Goal: Information Seeking & Learning: Learn about a topic

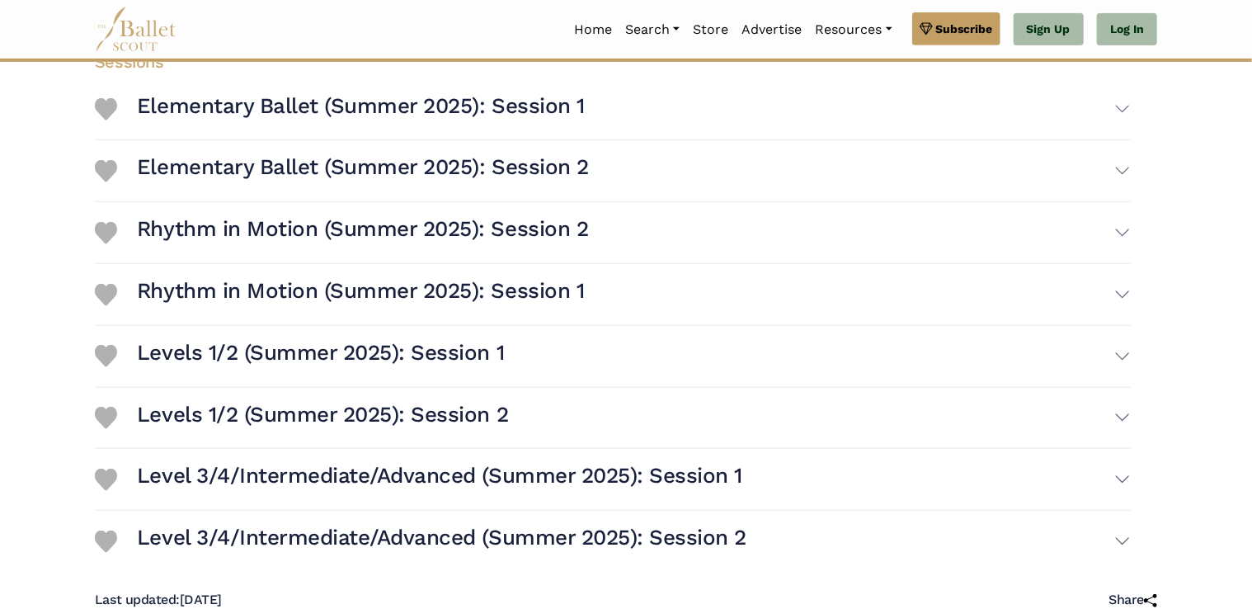
scroll to position [412, 0]
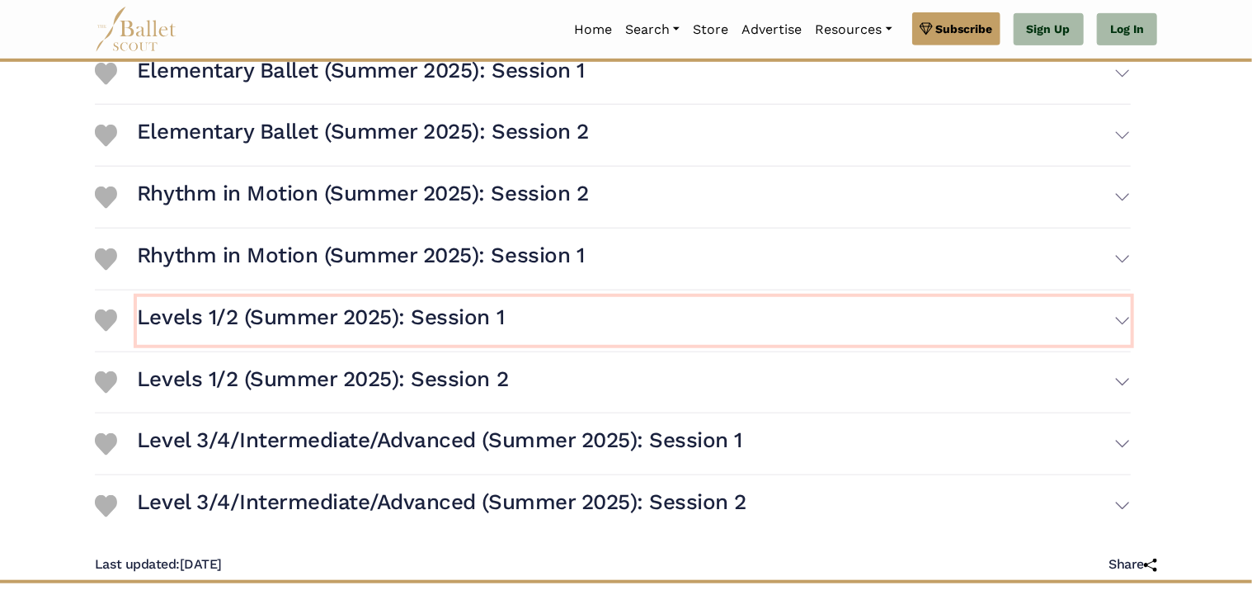
click at [1125, 297] on button "Levels 1/2 (Summer 2025): Session 1" at bounding box center [634, 321] width 994 height 48
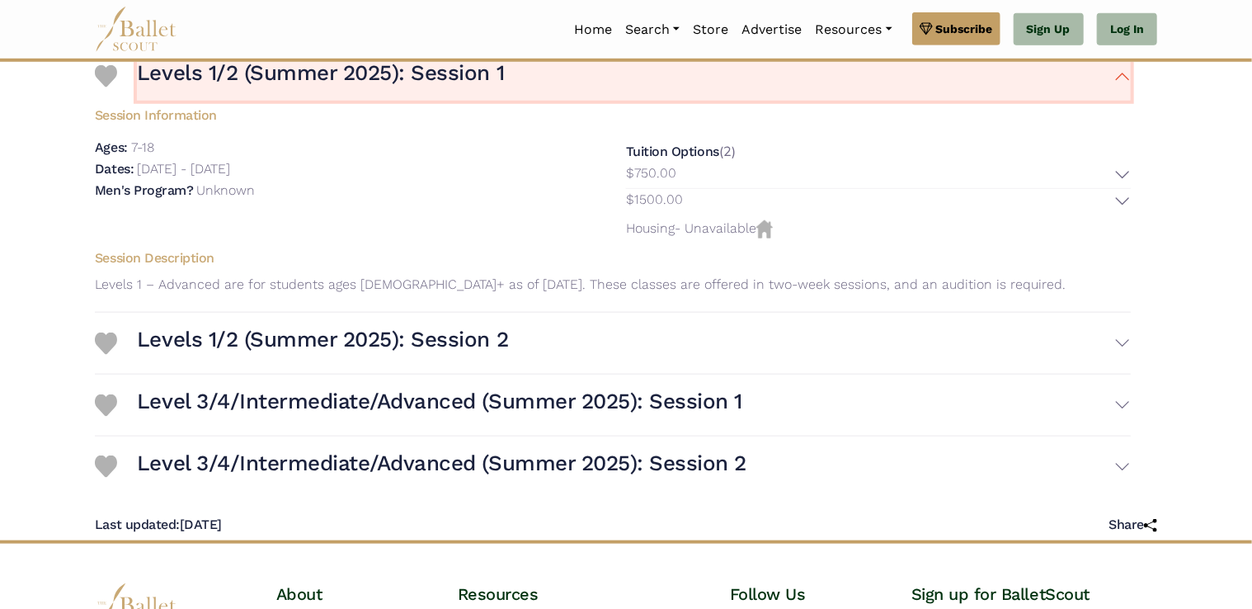
scroll to position [660, 0]
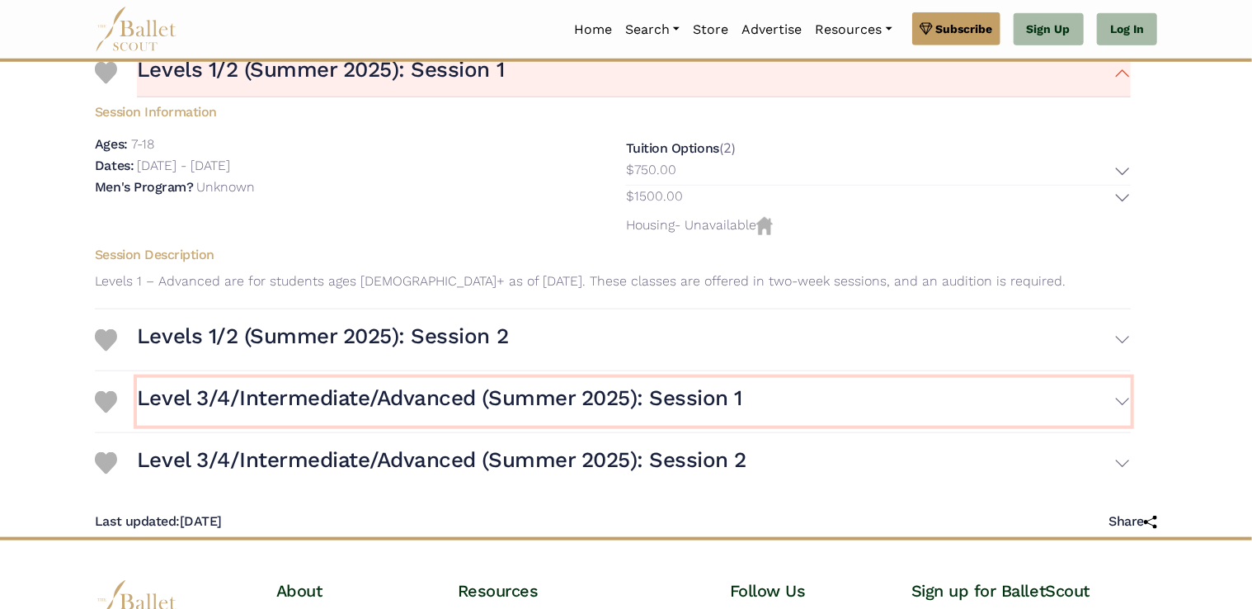
click at [523, 384] on h3 "Level 3/4/Intermediate/Advanced (Summer 2025): Session 1" at bounding box center [439, 398] width 605 height 28
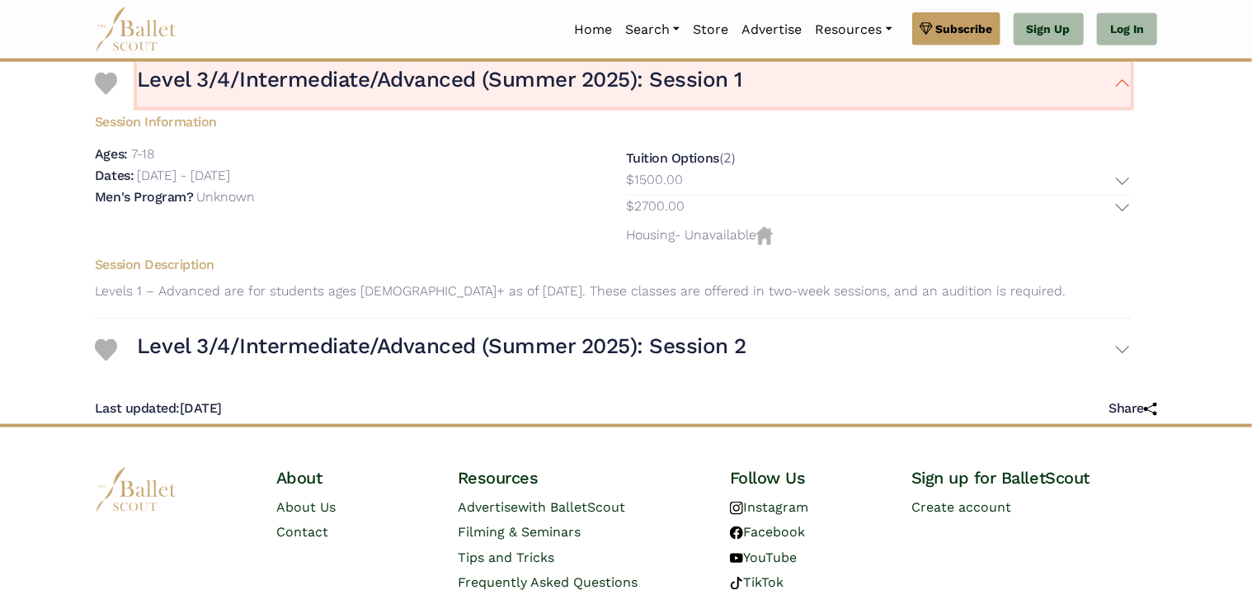
scroll to position [990, 0]
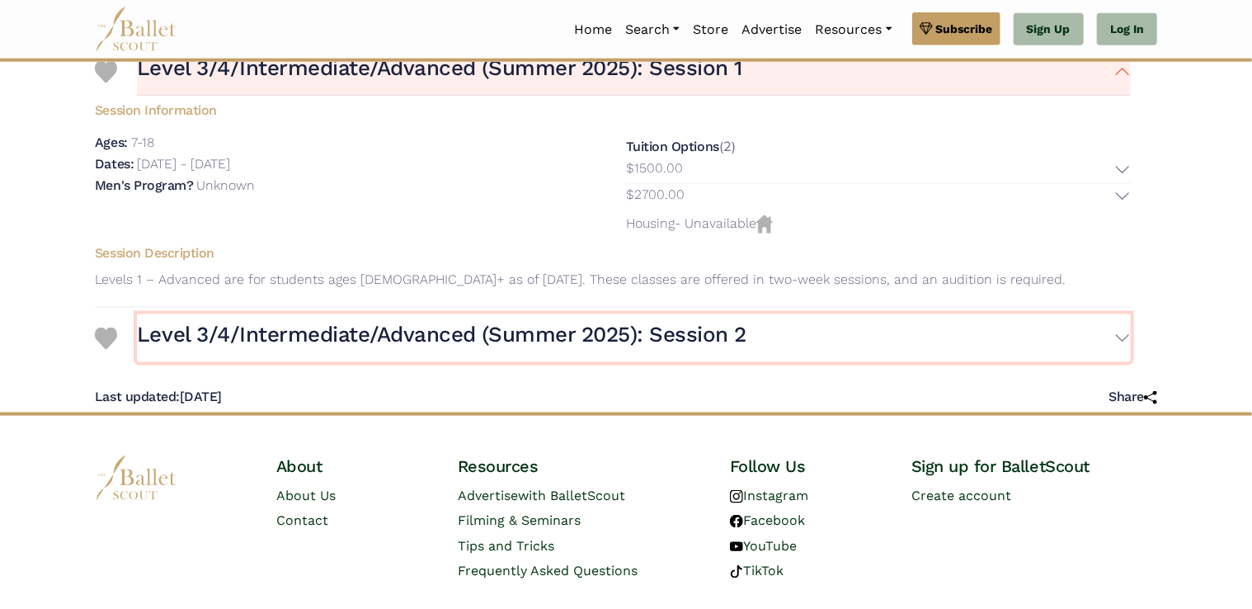
click at [451, 321] on h3 "Level 3/4/Intermediate/Advanced (Summer 2025): Session 2" at bounding box center [442, 335] width 610 height 28
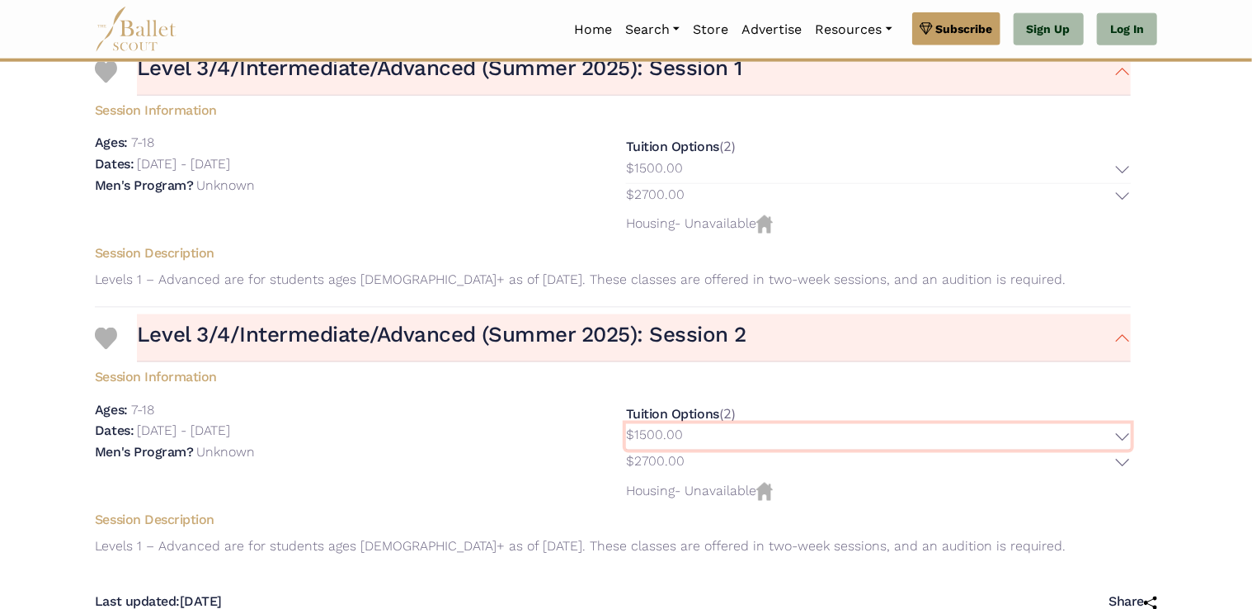
click at [1121, 424] on button "$1500.00" at bounding box center [878, 437] width 505 height 26
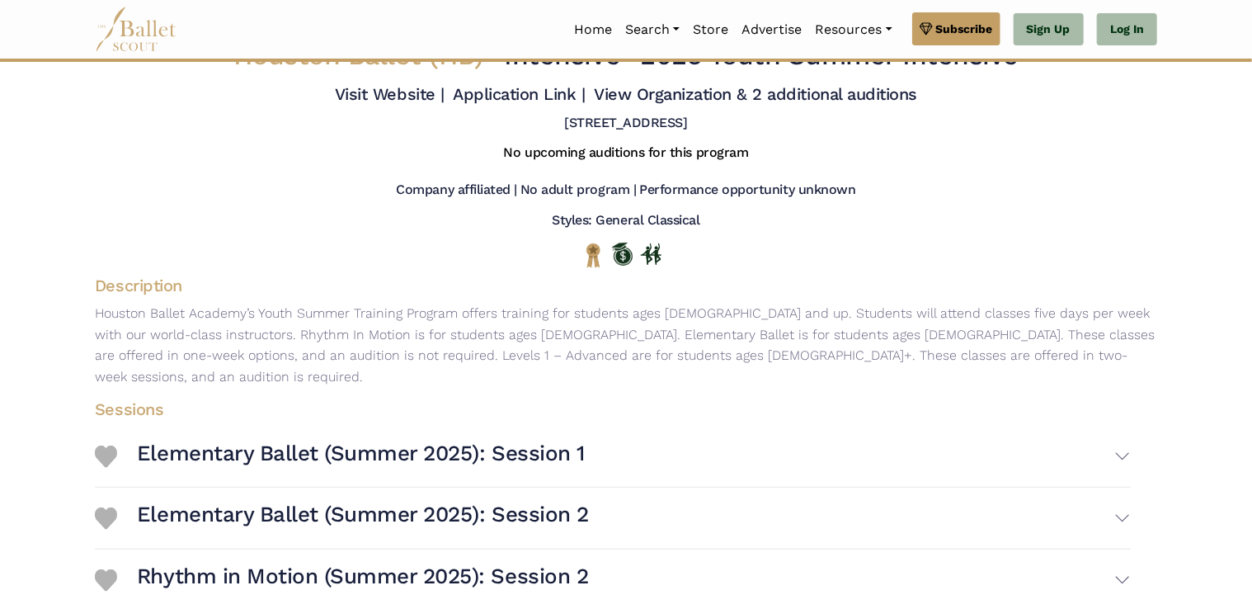
scroll to position [0, 0]
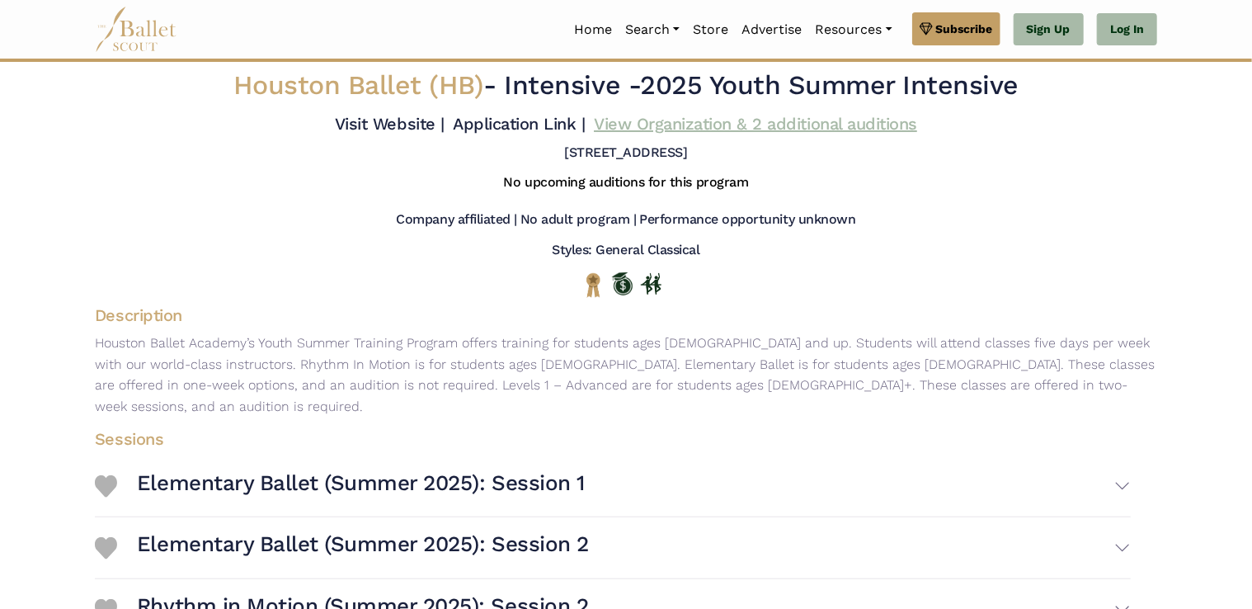
click at [760, 124] on link "View Organization & 2 additional auditions" at bounding box center [755, 124] width 323 height 20
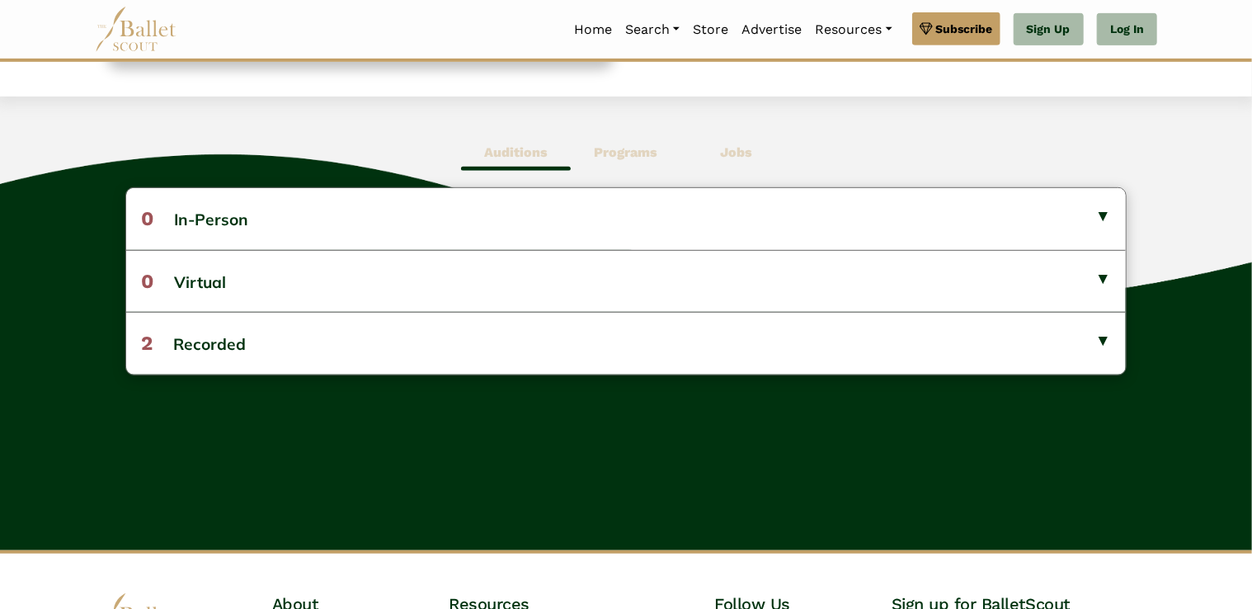
scroll to position [324, 0]
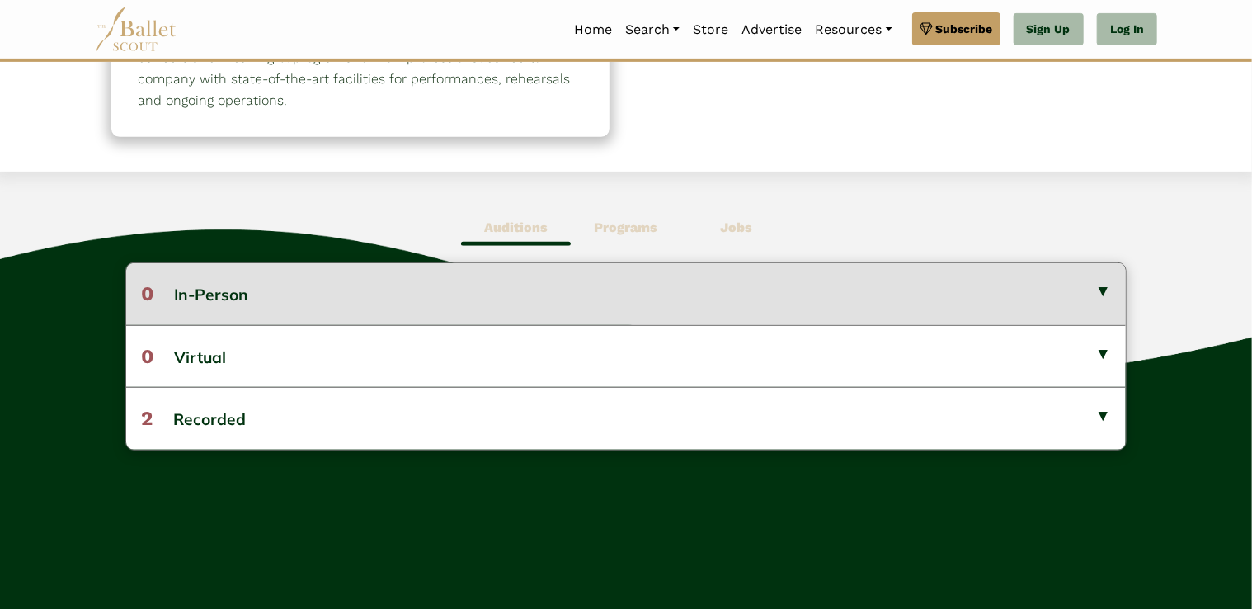
click at [551, 288] on button "0 In-Person" at bounding box center [626, 293] width 1000 height 61
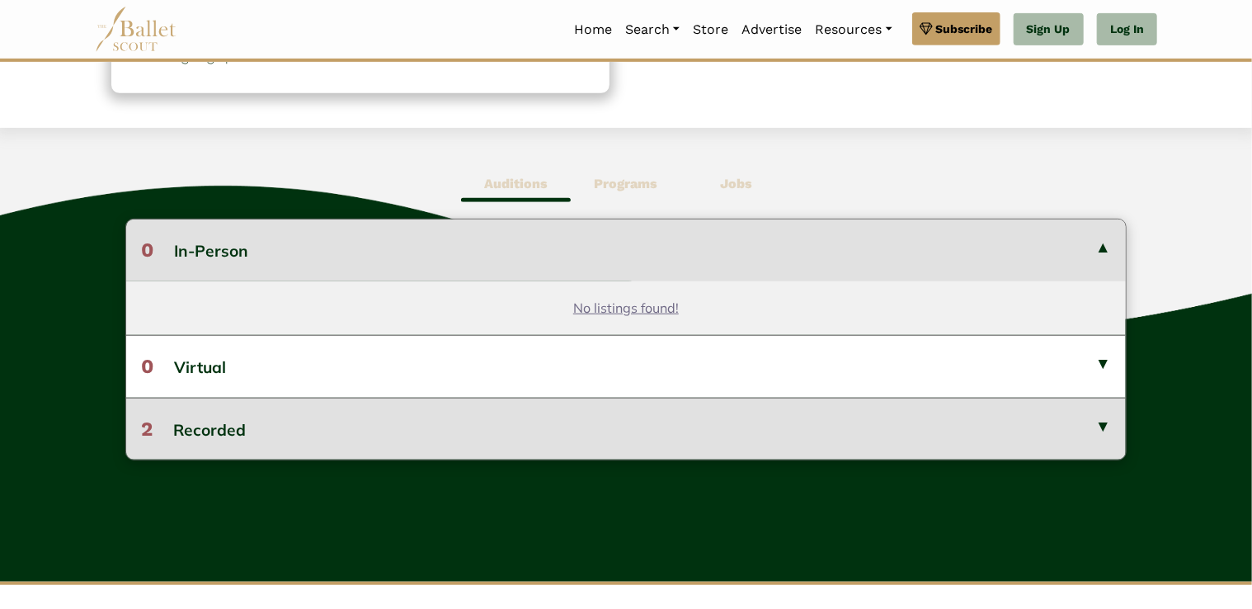
scroll to position [489, 0]
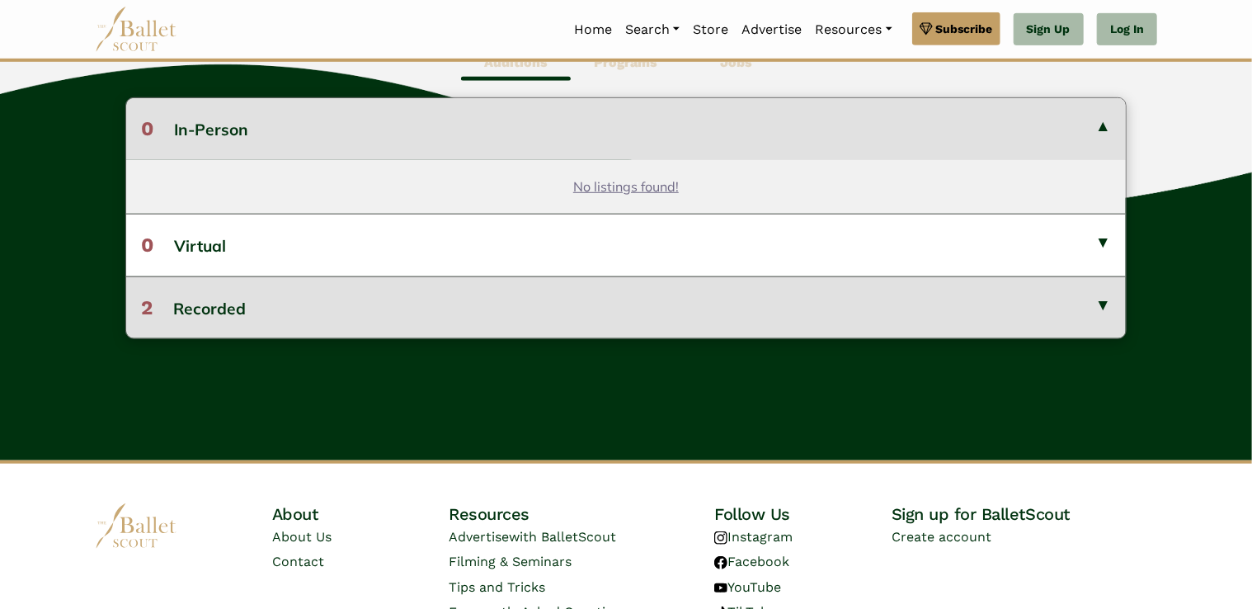
click at [419, 313] on button "2 Recorded" at bounding box center [626, 307] width 1000 height 62
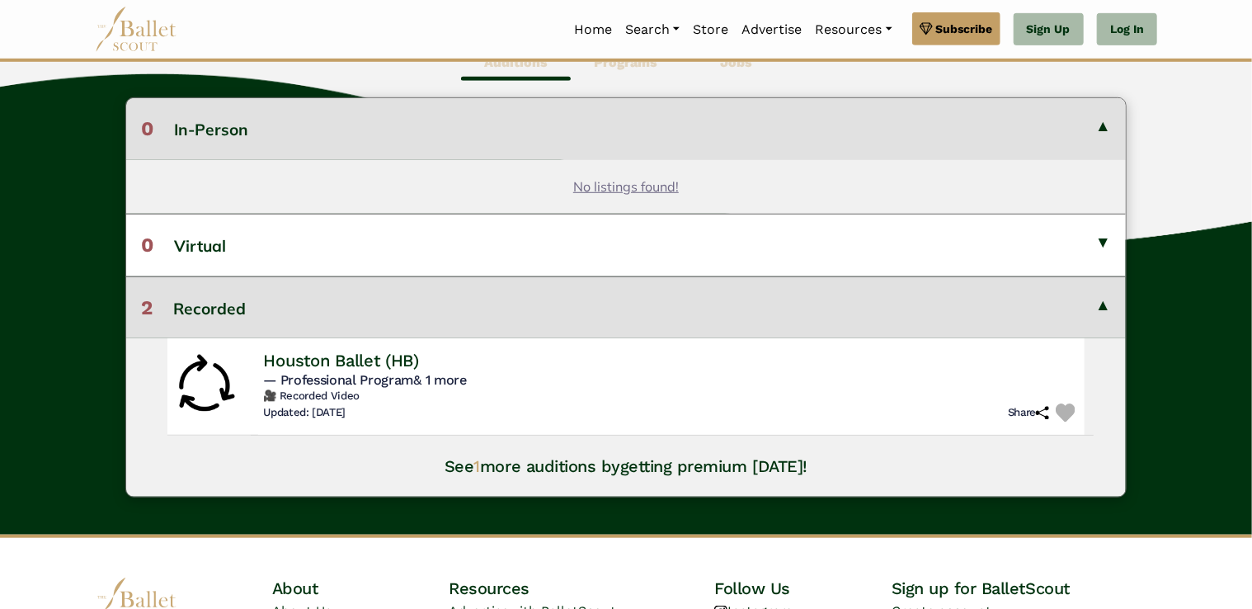
click at [329, 365] on h4 "Houston Ballet (HB)" at bounding box center [341, 361] width 156 height 22
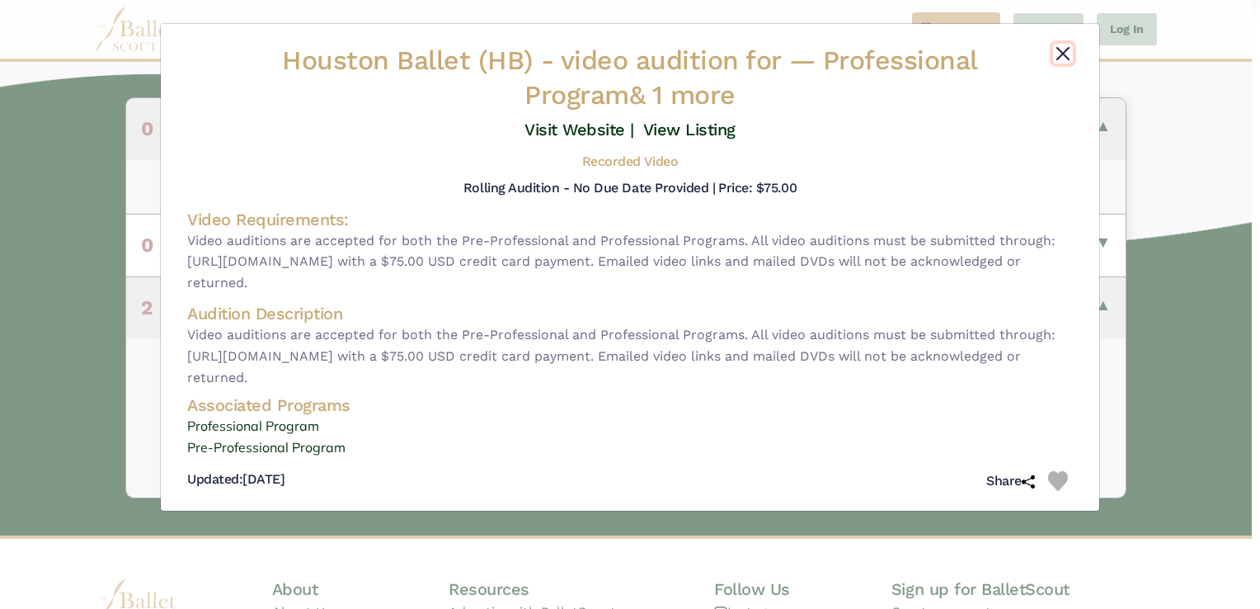
click at [1065, 51] on button "Close" at bounding box center [1063, 54] width 20 height 20
